Goal: Check status: Check status

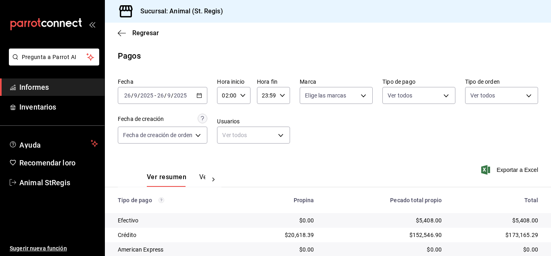
scroll to position [101, 0]
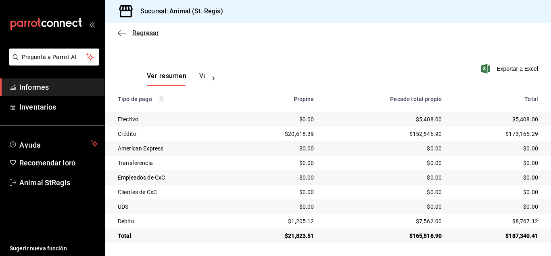
click at [145, 32] on font "Regresar" at bounding box center [145, 33] width 27 height 8
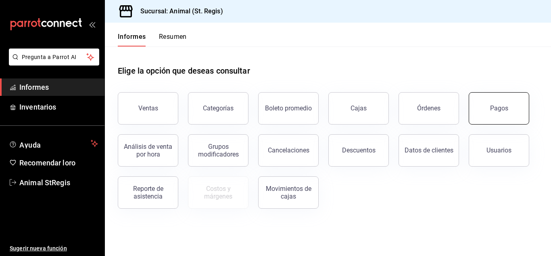
click at [490, 103] on button "Pagos" at bounding box center [499, 108] width 61 height 32
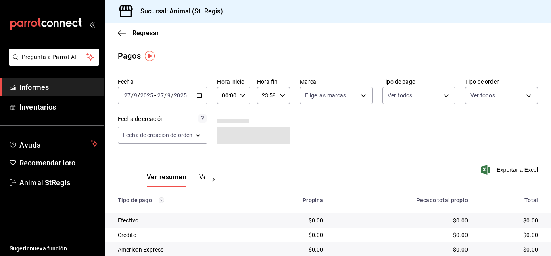
click at [160, 97] on input "27" at bounding box center [160, 95] width 7 height 6
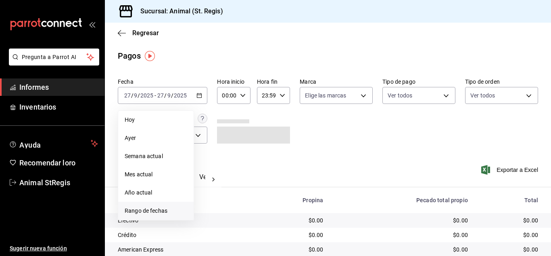
click at [142, 212] on font "Rango de fechas" at bounding box center [146, 210] width 43 height 6
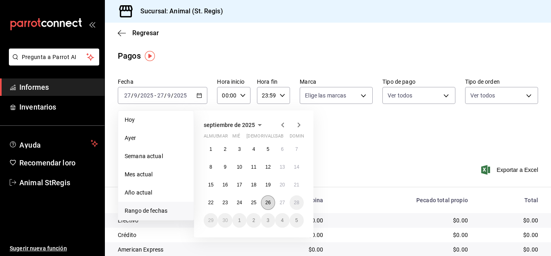
click at [270, 200] on font "26" at bounding box center [268, 202] width 5 height 6
click at [280, 203] on font "27" at bounding box center [282, 202] width 5 height 6
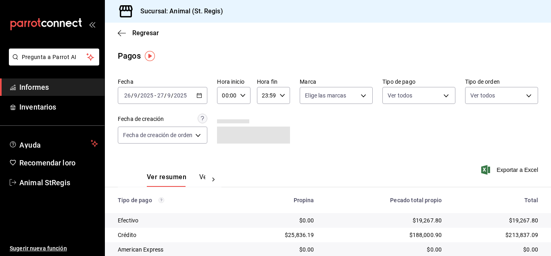
click at [246, 96] on div "00:00 Hora inicio" at bounding box center [233, 95] width 33 height 17
click at [226, 154] on font "02" at bounding box center [226, 154] width 6 height 6
type input "02:00"
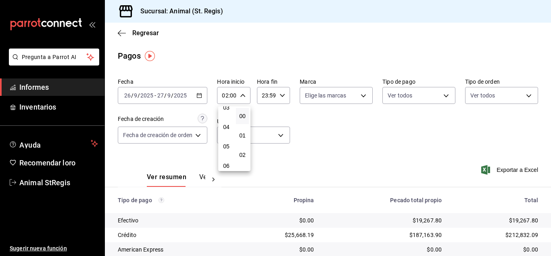
scroll to position [81, 0]
click at [226, 154] on font "06" at bounding box center [226, 151] width 6 height 6
type input "06:00"
click at [353, 138] on div at bounding box center [275, 128] width 551 height 256
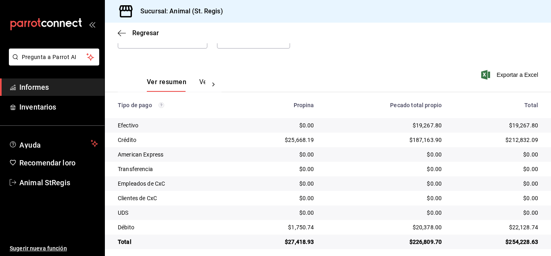
scroll to position [101, 0]
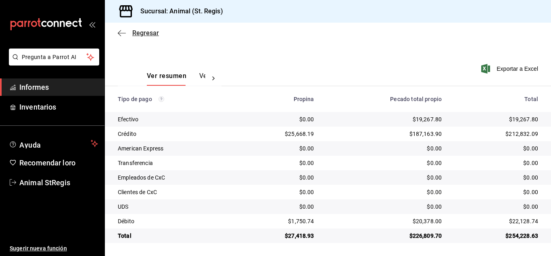
click at [144, 34] on font "Regresar" at bounding box center [145, 33] width 27 height 8
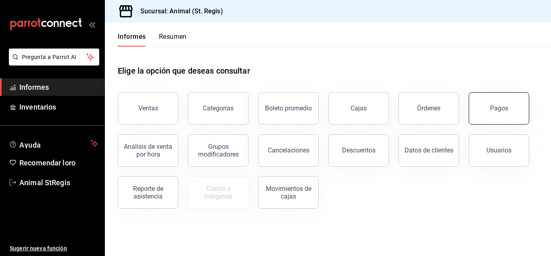
click at [493, 106] on font "Pagos" at bounding box center [499, 108] width 18 height 8
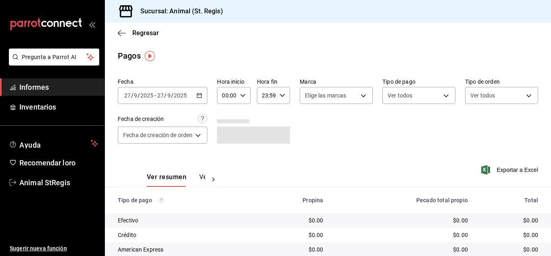
click at [163, 102] on div "[DATE] [DATE] - [DATE] [DATE]" at bounding box center [163, 95] width 90 height 17
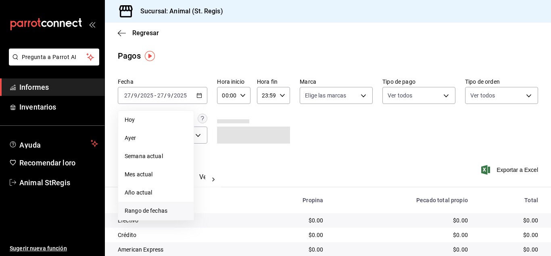
click at [143, 213] on font "Rango de fechas" at bounding box center [146, 210] width 43 height 6
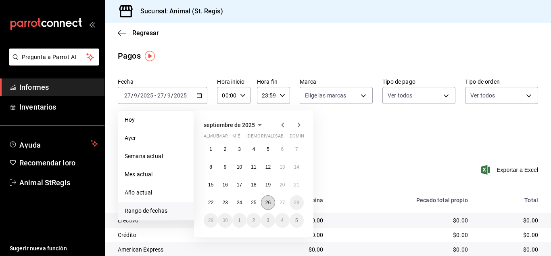
click at [269, 203] on font "26" at bounding box center [268, 202] width 5 height 6
drag, startPoint x: 282, startPoint y: 203, endPoint x: 271, endPoint y: 178, distance: 27.1
click at [282, 203] on font "27" at bounding box center [282, 202] width 5 height 6
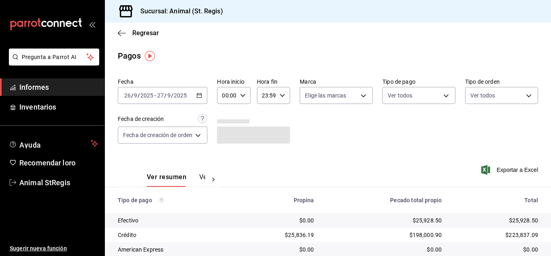
click at [243, 95] on icon "button" at bounding box center [243, 95] width 6 height 6
click at [226, 153] on font "02" at bounding box center [226, 154] width 6 height 6
type input "02:00"
click at [226, 148] on font "05" at bounding box center [226, 148] width 6 height 6
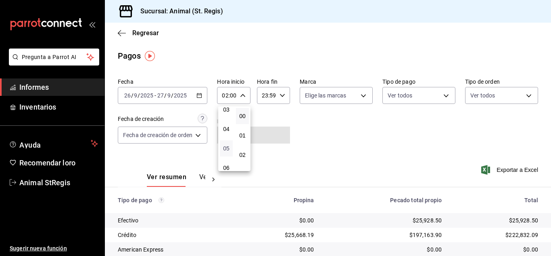
type input "05:00"
click at [444, 145] on div at bounding box center [275, 128] width 551 height 256
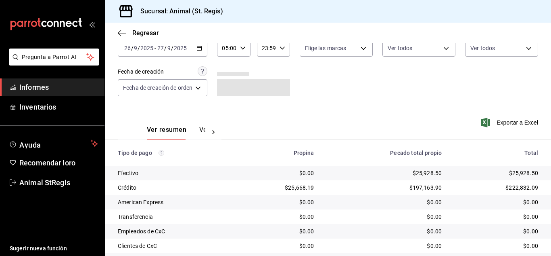
scroll to position [101, 0]
